Goal: Find contact information: Obtain details needed to contact an individual or organization

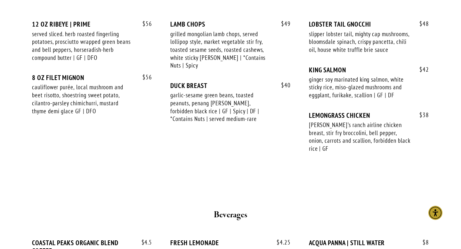
scroll to position [1095, 0]
drag, startPoint x: 355, startPoint y: 34, endPoint x: 336, endPoint y: 42, distance: 21.3
click at [336, 42] on div "slipper lobster tail, mighty cap mushrooms, bloomsdale spinach, crispy pancetta…" at bounding box center [360, 42] width 102 height 24
copy div "mighty cap mushrooms"
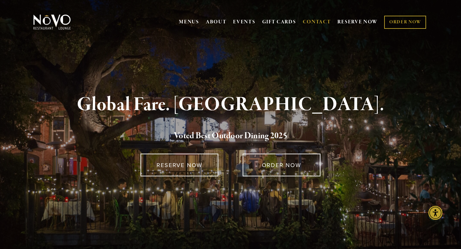
click at [310, 22] on link "CONTACT" at bounding box center [317, 22] width 28 height 12
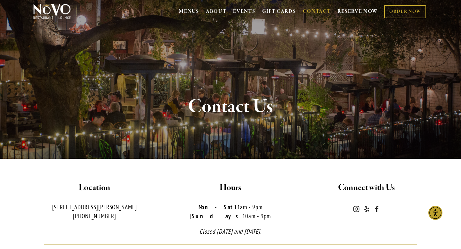
scroll to position [9, 0]
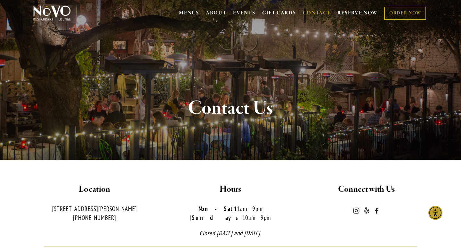
click at [381, 191] on h2 "Connect with Us" at bounding box center [366, 189] width 125 height 13
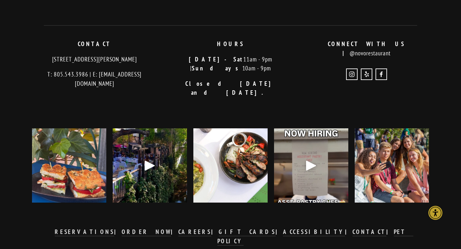
scroll to position [959, 0]
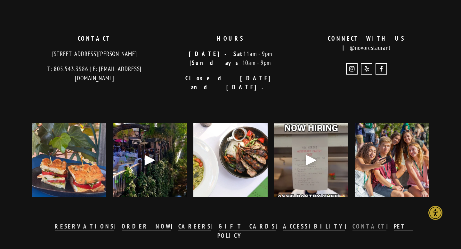
click at [352, 222] on strong "CONTACT" at bounding box center [369, 226] width 34 height 8
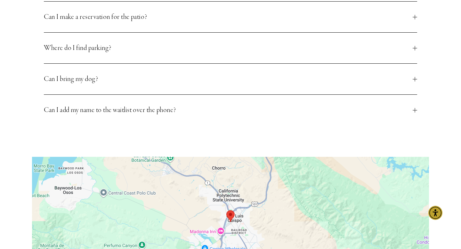
scroll to position [316, 0]
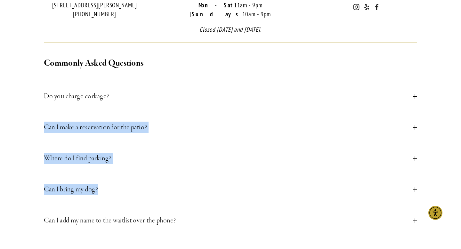
drag, startPoint x: 432, startPoint y: 74, endPoint x: 431, endPoint y: 83, distance: 9.4
click at [431, 83] on div "Commonly Asked Questions Do you charge corkage? Yes. Our corkage policy is a fe…" at bounding box center [231, 227] width 408 height 352
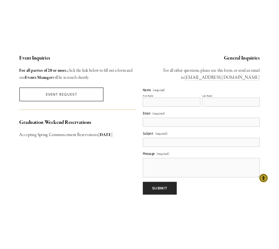
scroll to position [594, 0]
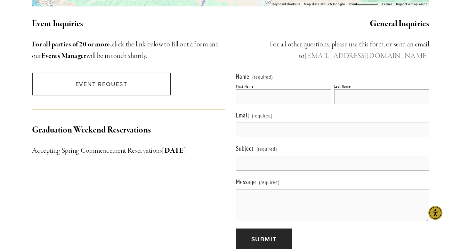
click at [389, 52] on link "[EMAIL_ADDRESS][DOMAIN_NAME]" at bounding box center [367, 57] width 124 height 10
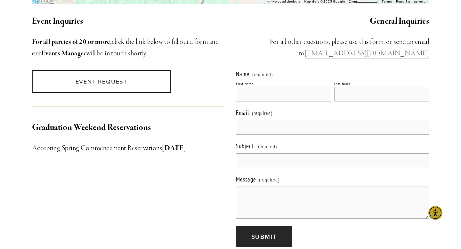
scroll to position [604, 0]
